Goal: Information Seeking & Learning: Learn about a topic

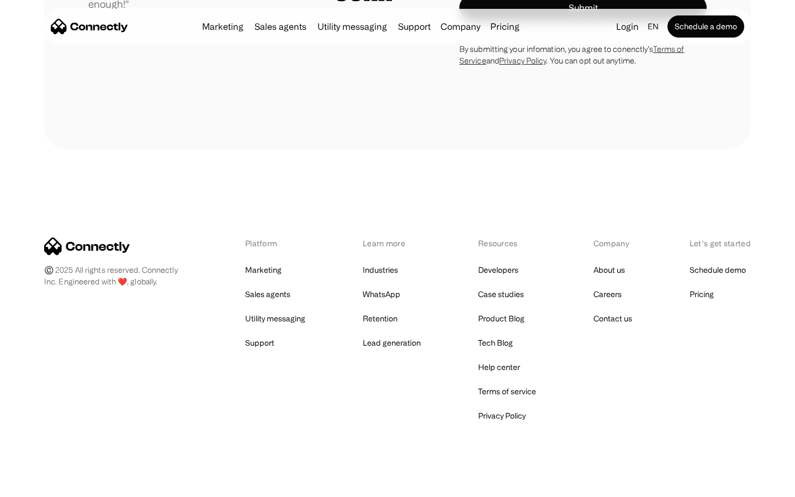
scroll to position [3074, 0]
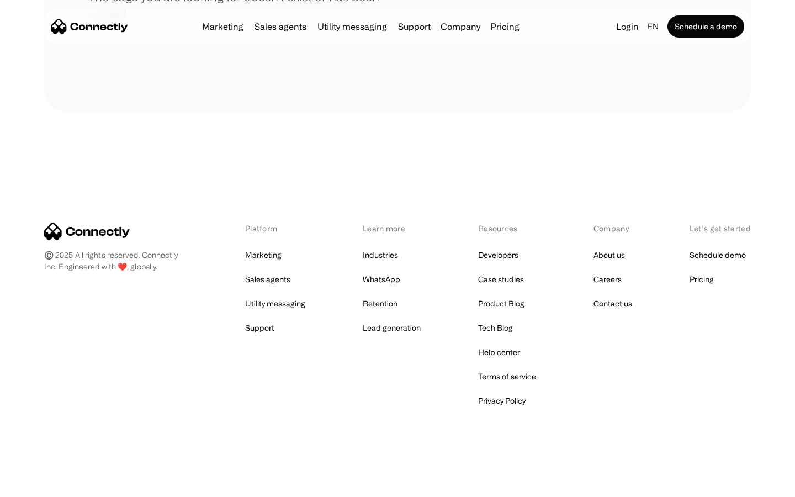
scroll to position [201, 0]
